Goal: Find specific page/section: Find specific page/section

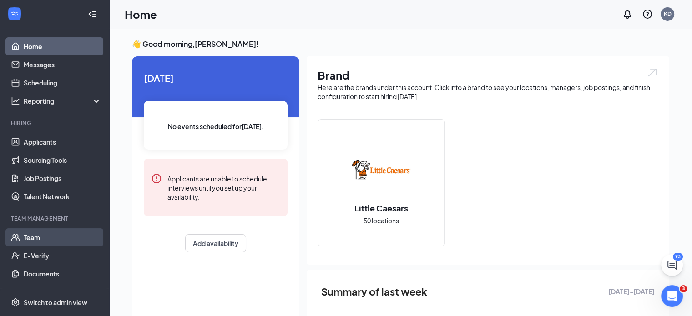
click at [42, 236] on link "Team" at bounding box center [63, 237] width 78 height 18
